Goal: Task Accomplishment & Management: Use online tool/utility

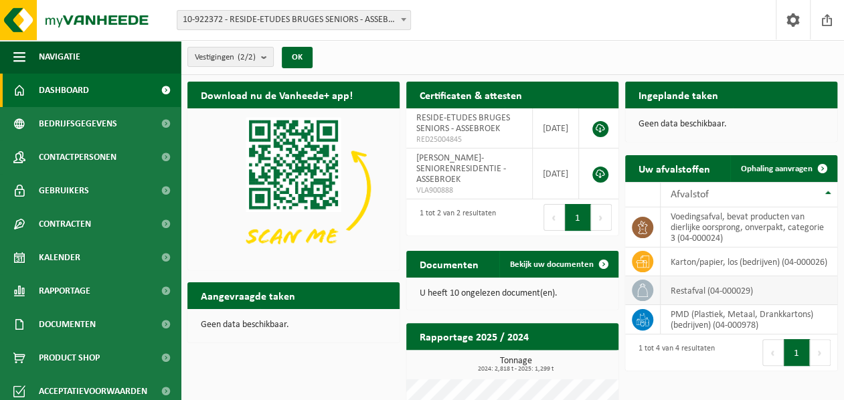
click at [650, 289] on span at bounding box center [642, 290] width 21 height 21
click at [737, 291] on td "restafval (04-000029)" at bounding box center [749, 291] width 177 height 29
click at [770, 172] on span "Ophaling aanvragen" at bounding box center [777, 169] width 72 height 9
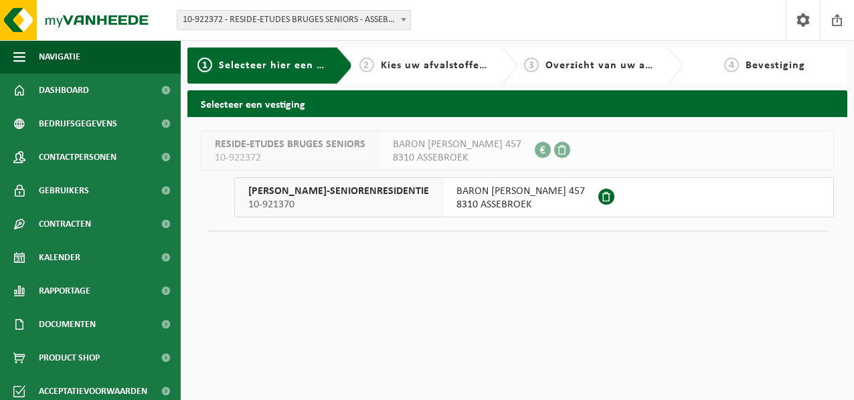
click at [309, 189] on span "DOMEIN VAN STEENBRUGGE-SENIORENRESIDENTIE" at bounding box center [338, 191] width 181 height 13
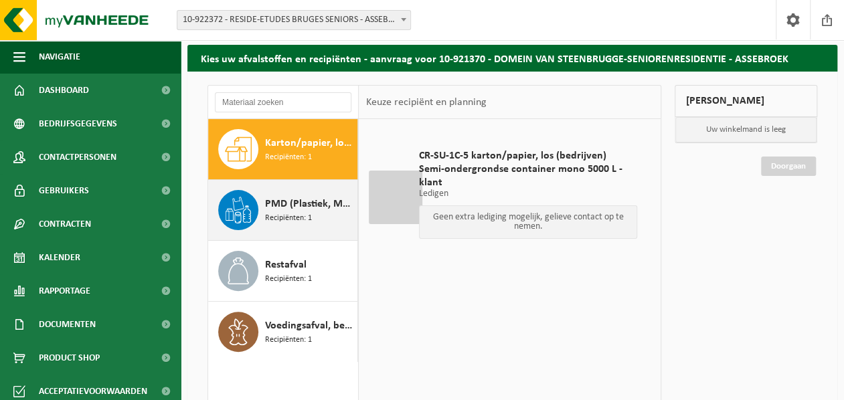
scroll to position [67, 0]
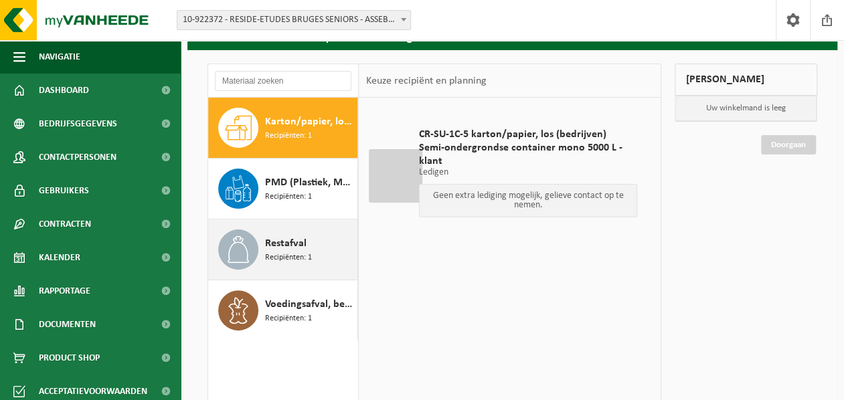
click at [289, 242] on span "Restafval" at bounding box center [286, 244] width 42 height 16
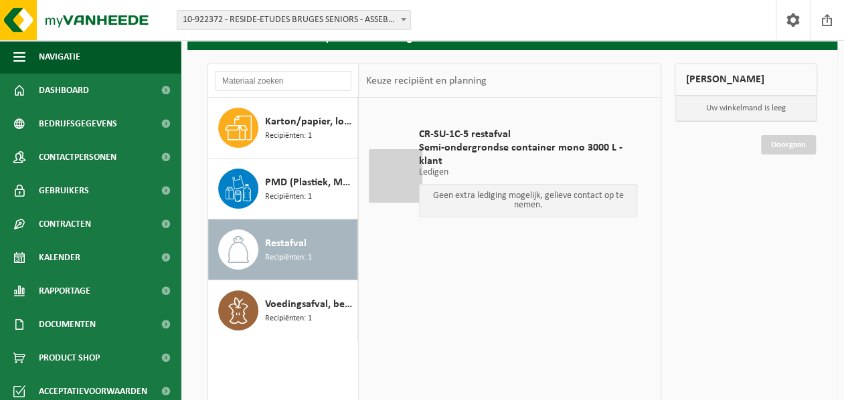
click at [279, 240] on span "Restafval" at bounding box center [286, 244] width 42 height 16
drag, startPoint x: 441, startPoint y: 155, endPoint x: 546, endPoint y: 169, distance: 105.5
click at [546, 169] on div "CR-SU-1C-5 restafval Semi-ondergrondse container mono 3000 L - klant Ledigen Le…" at bounding box center [529, 176] width 232 height 123
click at [552, 196] on p "Geen extra lediging mogelijk, gelieve contact op te nemen." at bounding box center [529, 201] width 204 height 19
drag, startPoint x: 540, startPoint y: 226, endPoint x: 505, endPoint y: 191, distance: 49.7
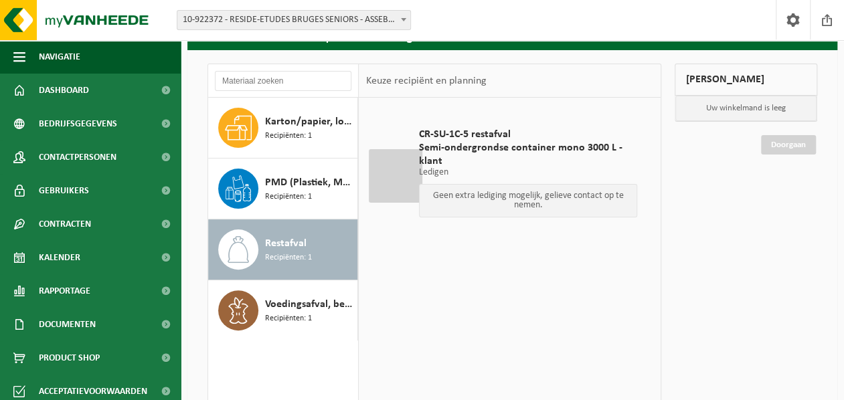
click at [537, 226] on div "CR-SU-1C-5 restafval Semi-ondergrondse container mono 3000 L - klant Ledigen Le…" at bounding box center [529, 176] width 232 height 123
drag, startPoint x: 457, startPoint y: 192, endPoint x: 530, endPoint y: 223, distance: 78.6
click at [530, 208] on p "Geen extra lediging mogelijk, gelieve contact op te nemen." at bounding box center [529, 201] width 204 height 19
drag, startPoint x: 515, startPoint y: 242, endPoint x: 482, endPoint y: 210, distance: 45.9
click at [508, 242] on td "CR-SU-1C-5 restafval Semi-ondergrondse container mono 3000 L - klant Ledigen Le…" at bounding box center [531, 175] width 245 height 143
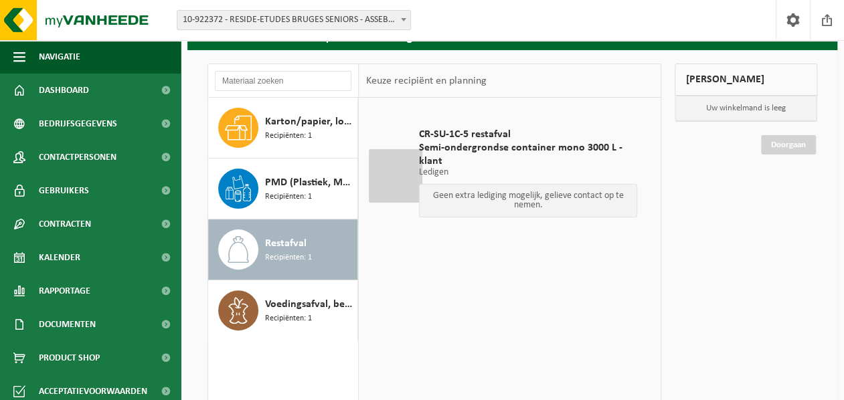
click at [410, 160] on div at bounding box center [396, 176] width 54 height 54
click at [415, 156] on div "CR-SU-1C-5 restafval Semi-ondergrondse container mono 3000 L - klant Ledigen Le…" at bounding box center [529, 176] width 232 height 123
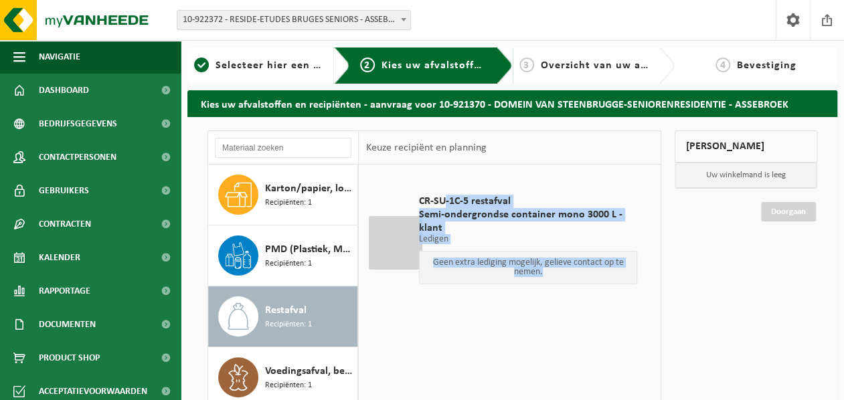
drag, startPoint x: 444, startPoint y: 195, endPoint x: 578, endPoint y: 299, distance: 169.9
click at [573, 301] on div "CR-SU-1C-5 restafval Semi-ondergrondse container mono 3000 L - klant Ledigen Le…" at bounding box center [529, 242] width 232 height 123
click at [580, 299] on div "CR-SU-1C-5 restafval Semi-ondergrondse container mono 3000 L - klant Ledigen Le…" at bounding box center [529, 242] width 232 height 123
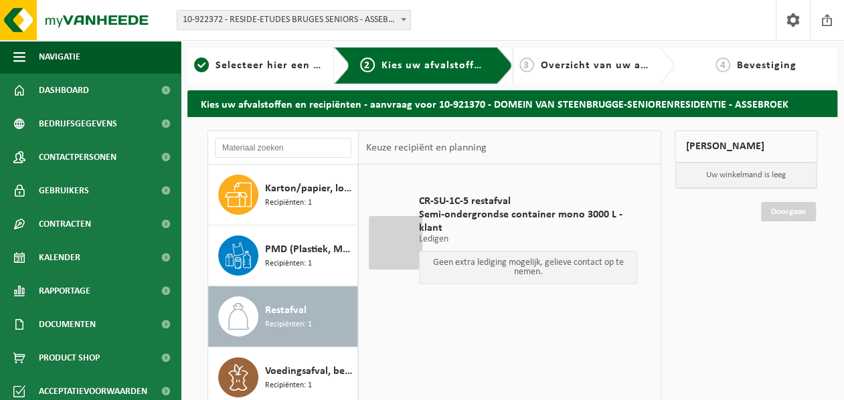
click at [408, 240] on div at bounding box center [396, 243] width 54 height 54
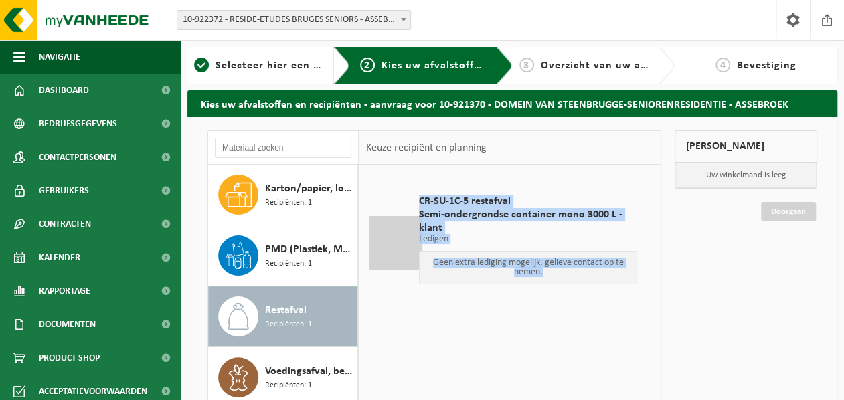
drag, startPoint x: 614, startPoint y: 270, endPoint x: 414, endPoint y: 194, distance: 214.1
click at [414, 194] on div "CR-SU-1C-5 restafval Semi-ondergrondse container mono 3000 L - klant Ledigen Le…" at bounding box center [529, 242] width 232 height 123
click at [522, 219] on span "Semi-ondergrondse container mono 3000 L - klant" at bounding box center [528, 221] width 218 height 27
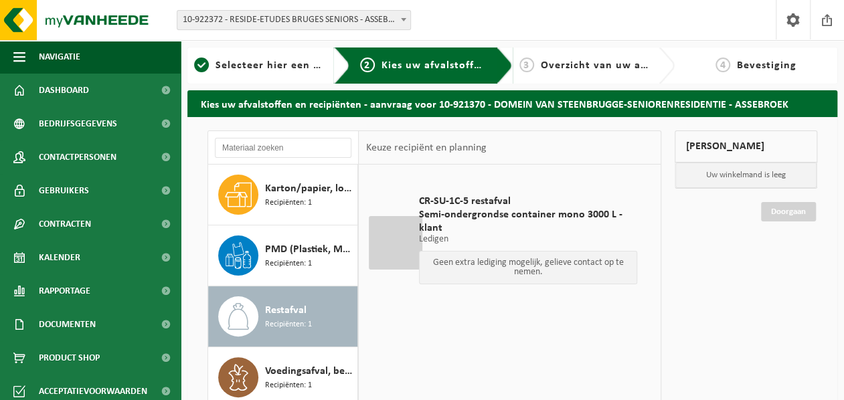
click at [408, 240] on div at bounding box center [396, 243] width 54 height 54
click at [269, 305] on span "Restafval" at bounding box center [286, 311] width 42 height 16
click at [237, 319] on icon at bounding box center [238, 316] width 27 height 27
drag, startPoint x: 455, startPoint y: 261, endPoint x: 603, endPoint y: 283, distance: 149.7
click at [601, 269] on p "Geen extra lediging mogelijk, gelieve contact op te nemen." at bounding box center [529, 267] width 204 height 19
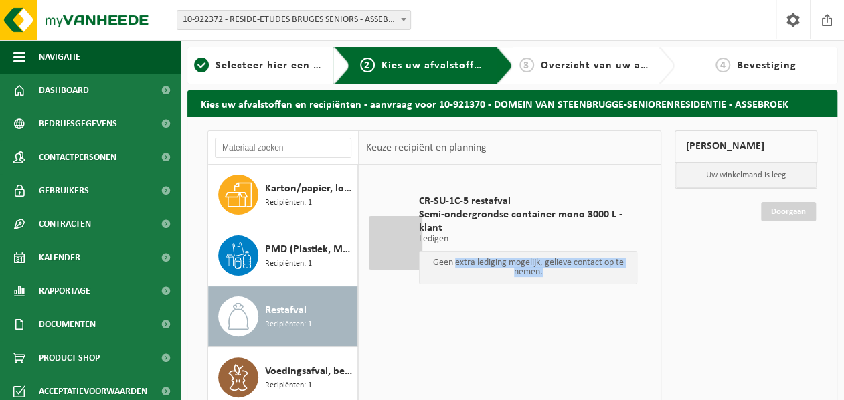
click at [589, 291] on div "CR-SU-1C-5 restafval Semi-ondergrondse container mono 3000 L - klant Ledigen Le…" at bounding box center [529, 242] width 232 height 123
click at [476, 242] on p "Ledigen" at bounding box center [528, 239] width 218 height 9
click at [287, 303] on span "Restafval" at bounding box center [286, 311] width 42 height 16
drag, startPoint x: 426, startPoint y: 226, endPoint x: 479, endPoint y: 235, distance: 54.4
click at [482, 232] on span "Semi-ondergrondse container mono 3000 L - klant" at bounding box center [528, 221] width 218 height 27
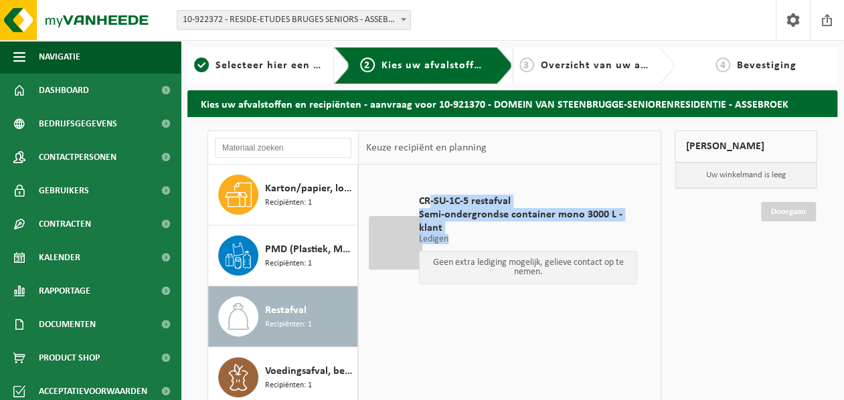
drag, startPoint x: 471, startPoint y: 240, endPoint x: 428, endPoint y: 184, distance: 70.7
click at [428, 184] on div "CR-SU-1C-5 restafval Semi-ondergrondse container mono 3000 L - klant Ledigen Le…" at bounding box center [529, 242] width 232 height 123
click at [428, 206] on span "CR-SU-1C-5 restafval" at bounding box center [528, 201] width 218 height 13
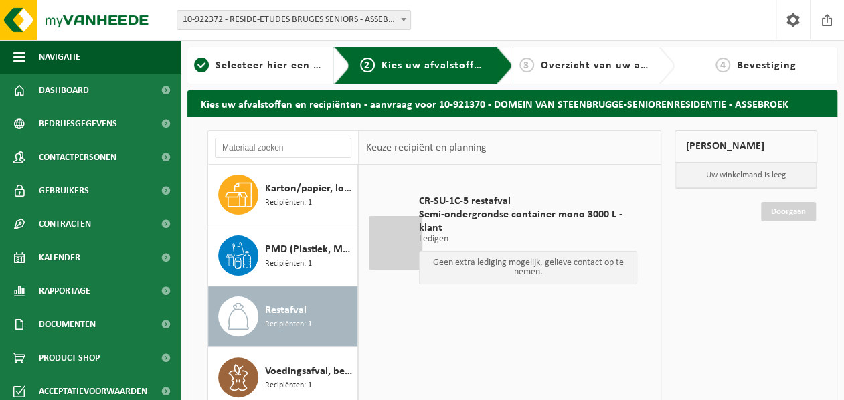
click at [382, 250] on div at bounding box center [396, 243] width 54 height 54
click at [506, 263] on p "Geen extra lediging mogelijk, gelieve contact op te nemen." at bounding box center [529, 267] width 204 height 19
click at [556, 277] on div "CR-SU-1C-5 restafval Semi-ondergrondse container mono 3000 L - klant Ledigen Le…" at bounding box center [529, 242] width 232 height 123
drag, startPoint x: 556, startPoint y: 271, endPoint x: 506, endPoint y: 273, distance: 50.2
click at [514, 275] on p "Geen extra lediging mogelijk, gelieve contact op te nemen." at bounding box center [529, 267] width 204 height 19
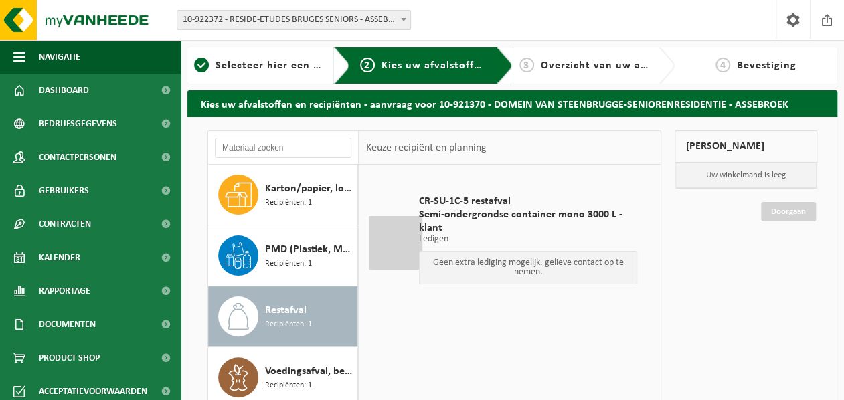
drag, startPoint x: 500, startPoint y: 206, endPoint x: 479, endPoint y: 141, distance: 67.6
click at [496, 194] on div "CR-SU-1C-5 restafval Semi-ondergrondse container mono 3000 L - klant Ledigen Le…" at bounding box center [529, 242] width 232 height 123
drag, startPoint x: 498, startPoint y: 147, endPoint x: 425, endPoint y: 317, distance: 185.4
click at [410, 302] on div "Keuze recipiënt en planning CR-SU-1C-5 restafval Semi-ondergrondse container mo…" at bounding box center [510, 349] width 302 height 436
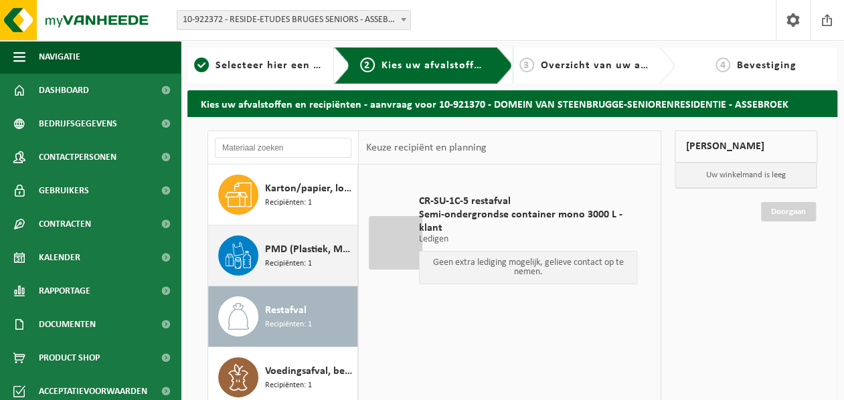
click at [299, 253] on span "PMD (Plastiek, Metaal, Drankkartons) (bedrijven)" at bounding box center [309, 250] width 89 height 16
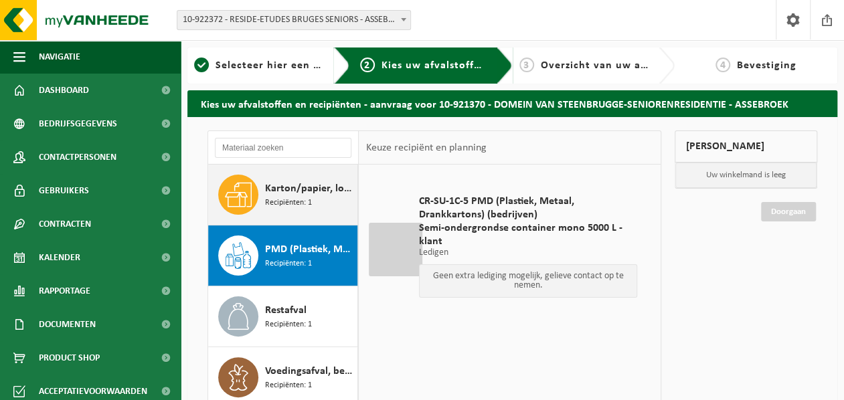
click at [299, 192] on span "Karton/papier, los (bedrijven)" at bounding box center [309, 189] width 89 height 16
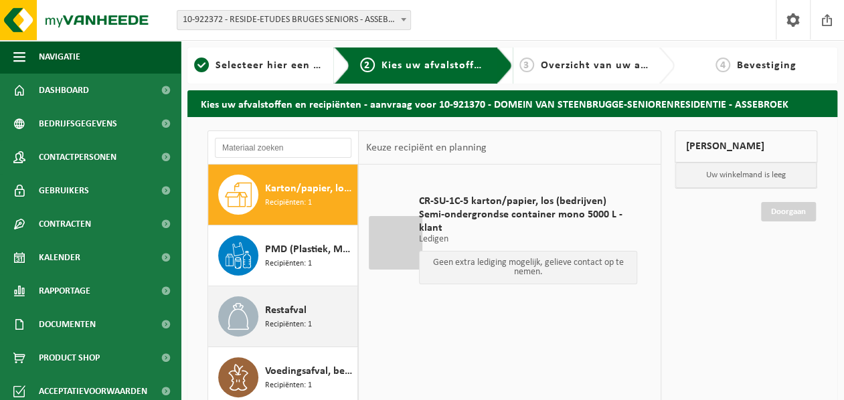
click at [287, 313] on span "Restafval" at bounding box center [286, 311] width 42 height 16
